Goal: Transaction & Acquisition: Purchase product/service

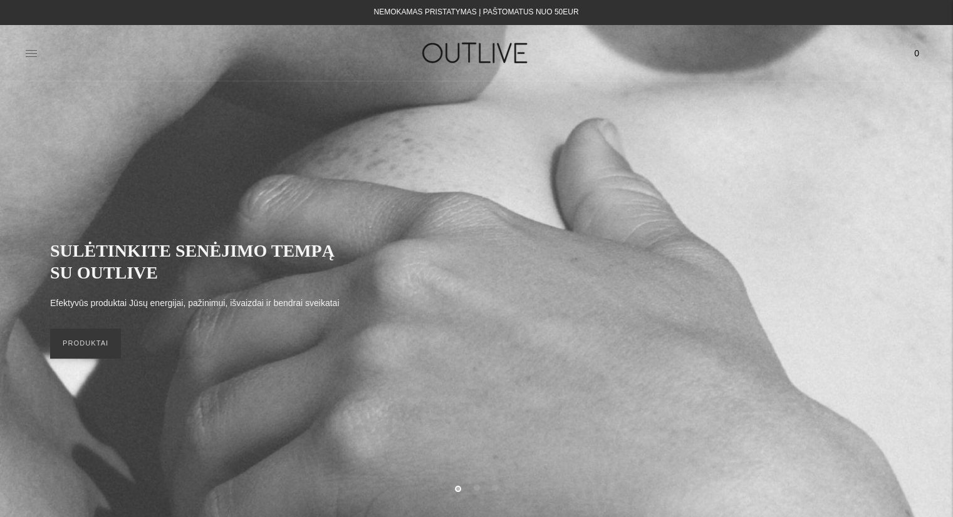
click at [30, 56] on icon at bounding box center [31, 53] width 11 height 6
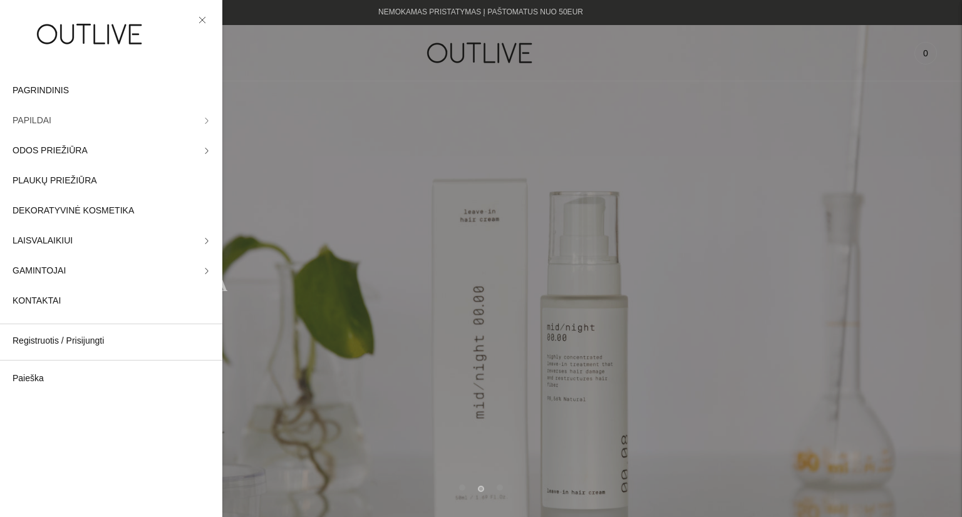
click at [26, 116] on span "PAPILDAI" at bounding box center [32, 120] width 39 height 15
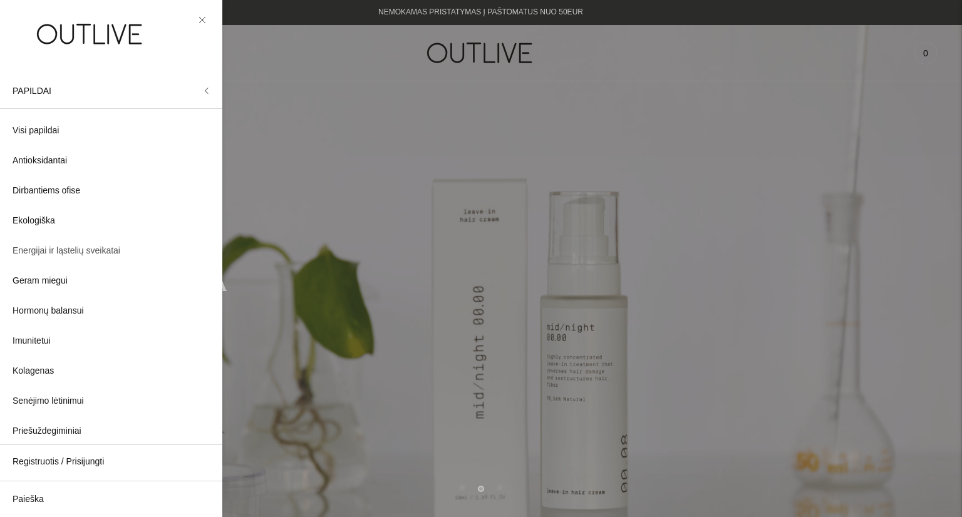
click at [48, 258] on span "Energijai ir ląstelių sveikatai" at bounding box center [67, 251] width 108 height 15
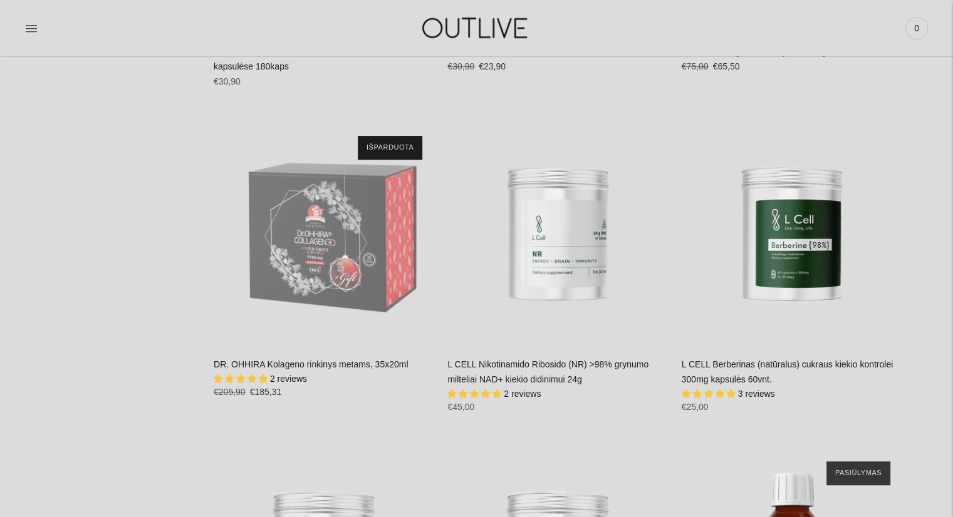
scroll to position [5742, 0]
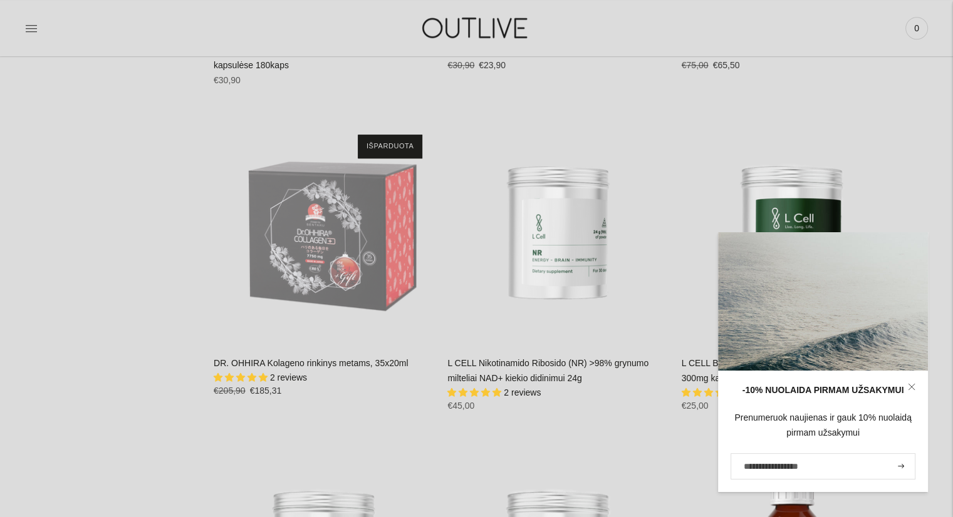
click at [909, 386] on icon at bounding box center [912, 387] width 8 height 8
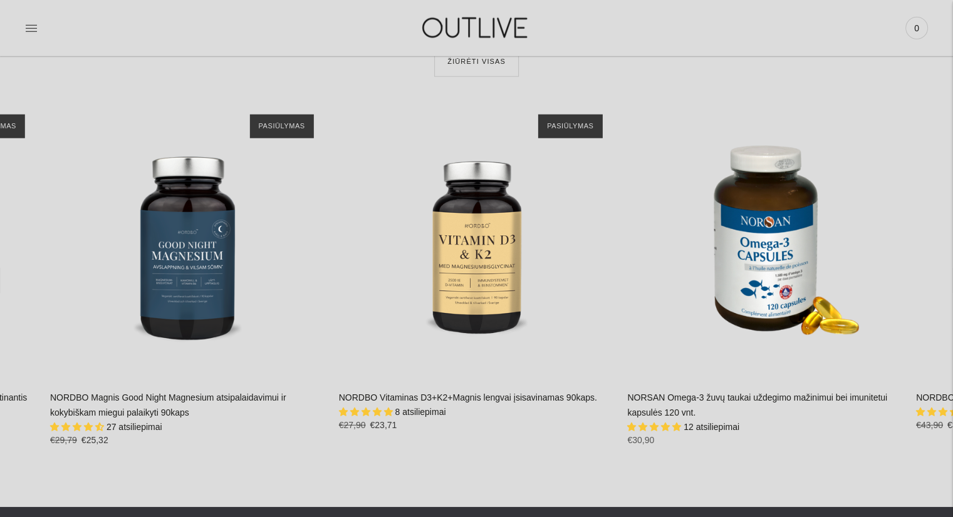
scroll to position [7975, 0]
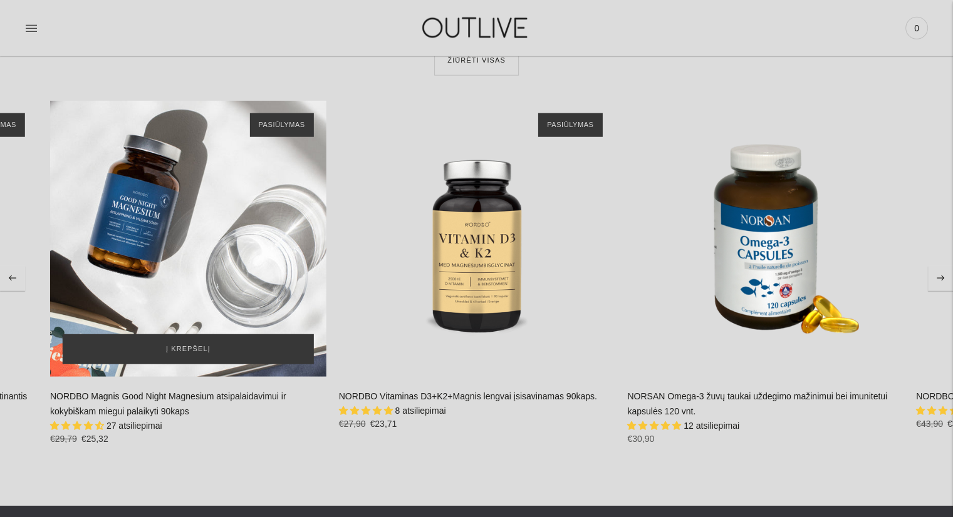
click at [193, 259] on div "NORDBO Magnis Good Night Magnesium atsipalaidavimui ir kokybiškam miegui palaik…" at bounding box center [188, 239] width 276 height 276
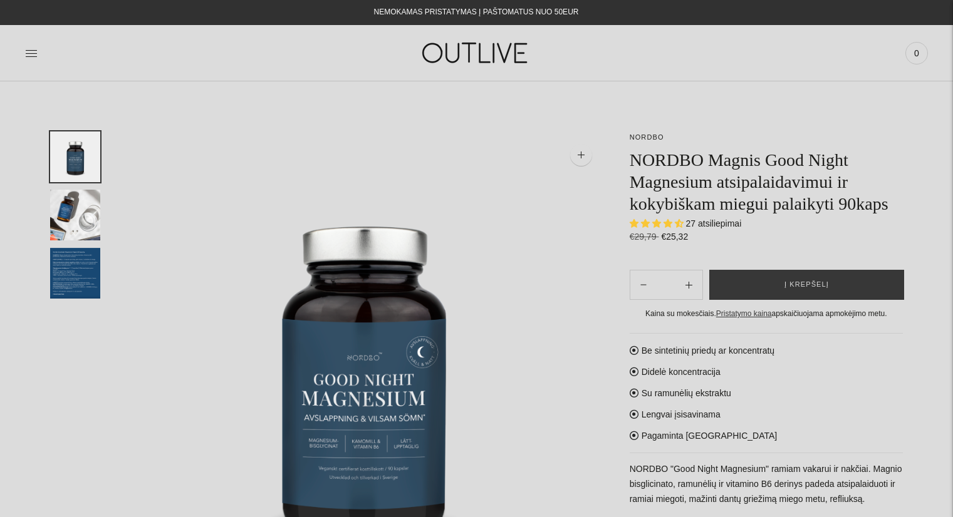
select select "**********"
click at [69, 221] on img "Translation missing: en.general.accessibility.image_thumbail" at bounding box center [75, 215] width 50 height 51
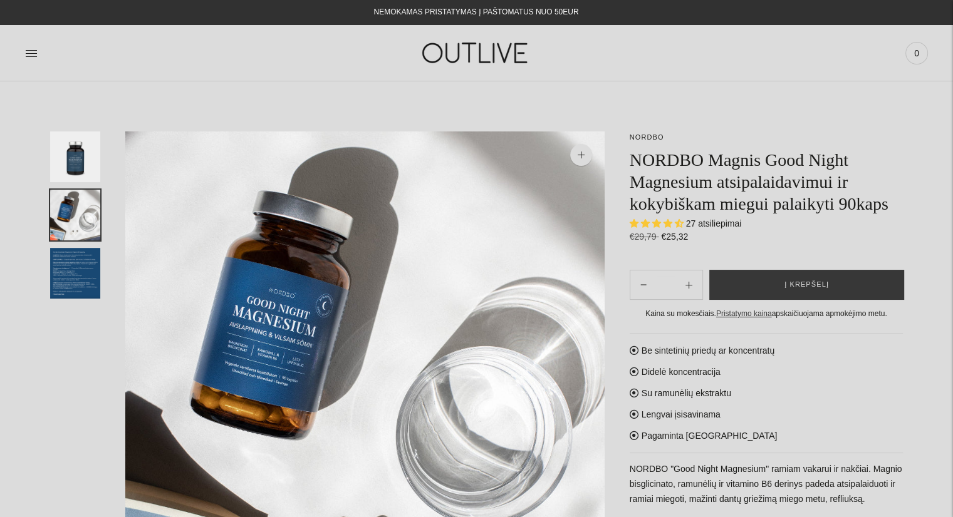
click at [77, 271] on img "Translation missing: en.general.accessibility.image_thumbail" at bounding box center [75, 273] width 50 height 51
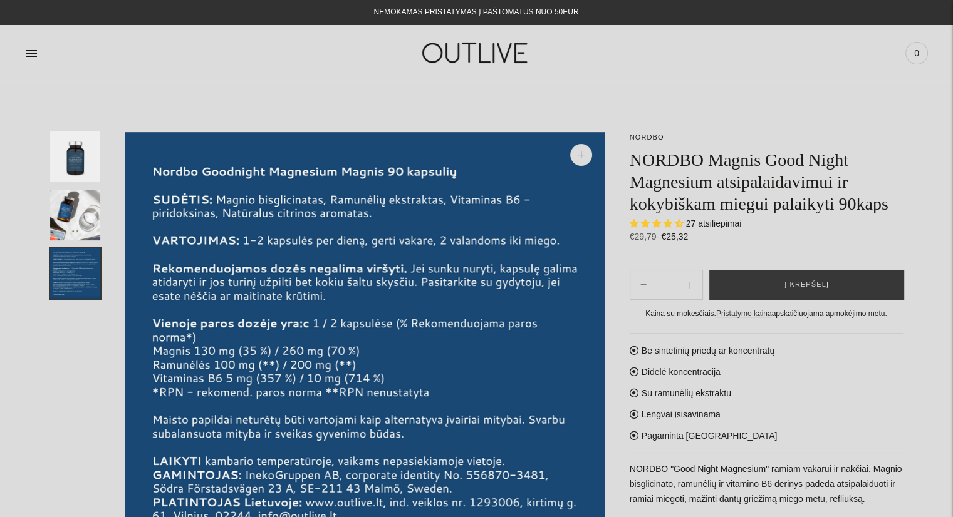
click at [77, 158] on img "Translation missing: en.general.accessibility.image_thumbail" at bounding box center [75, 157] width 50 height 51
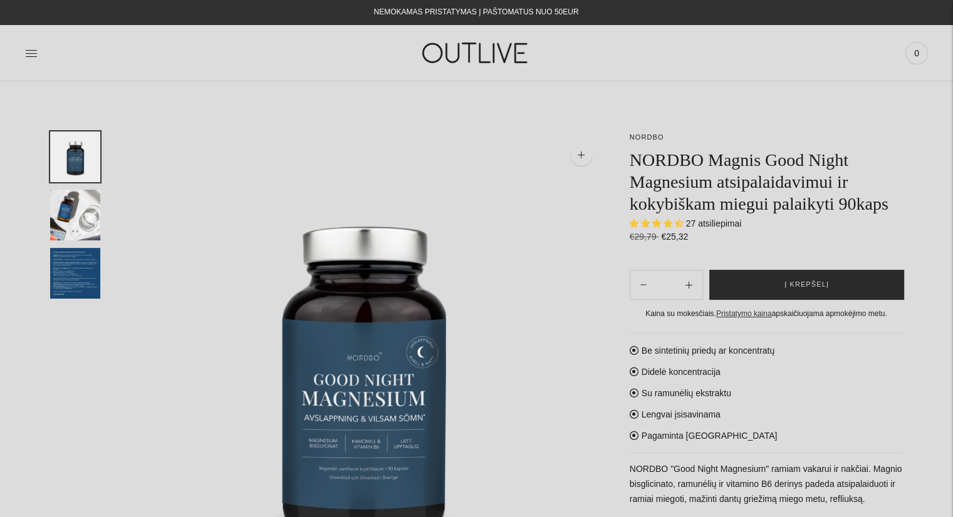
click at [769, 282] on button "Į krepšelį" at bounding box center [806, 285] width 195 height 30
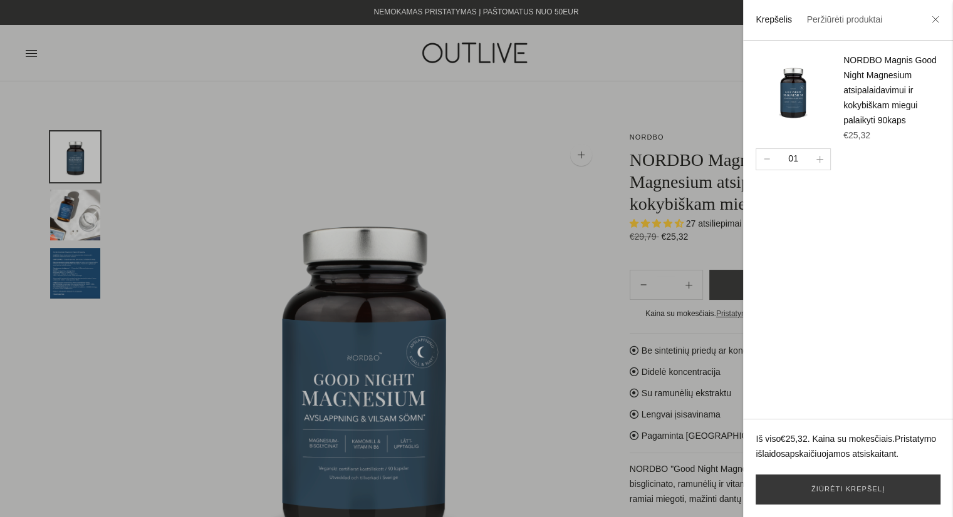
click at [678, 165] on div at bounding box center [476, 258] width 953 height 517
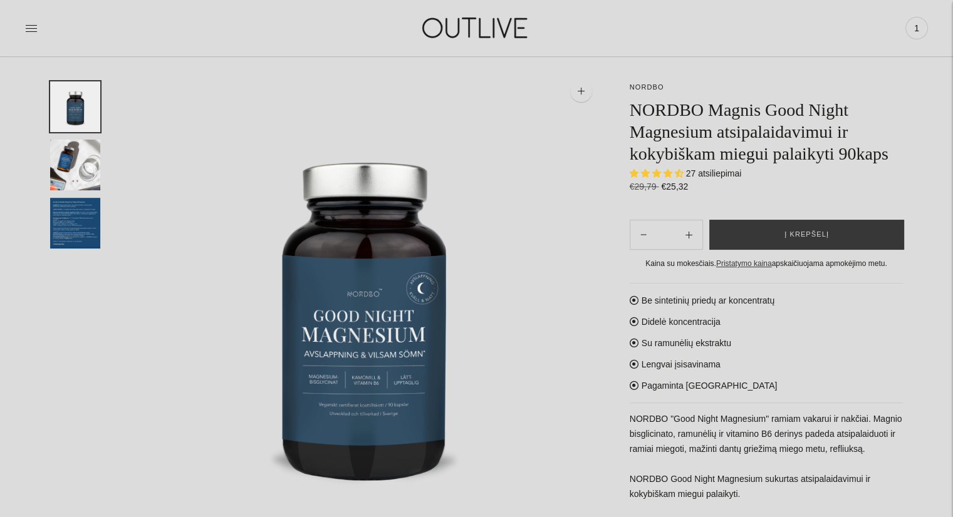
scroll to position [63, 0]
click at [918, 26] on span "1" at bounding box center [917, 28] width 18 height 18
